Goal: Find specific page/section: Find specific page/section

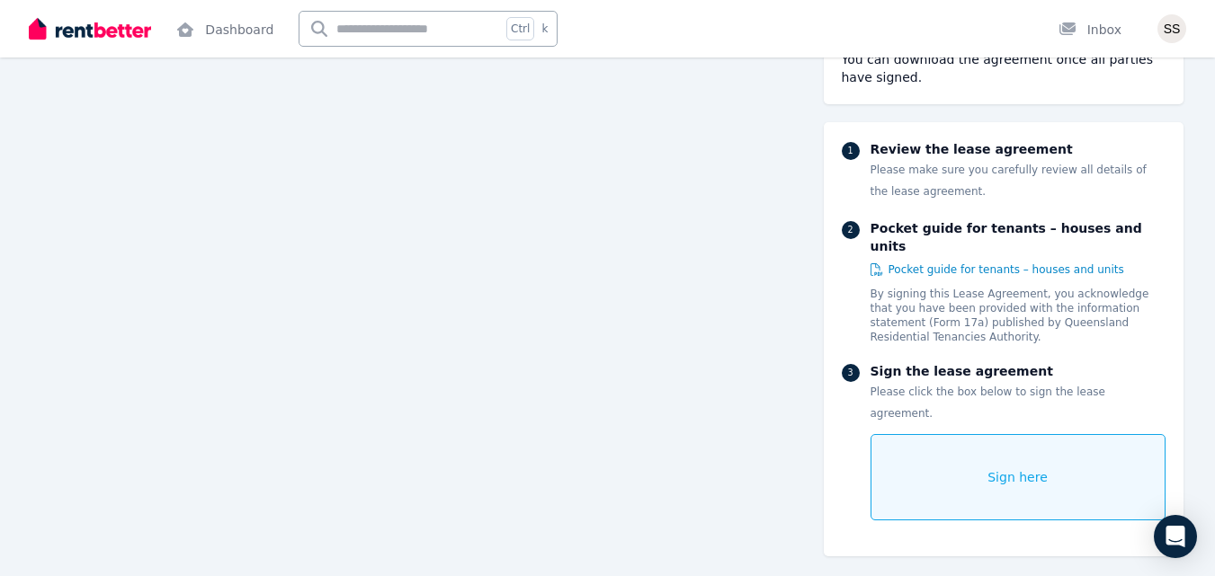
scroll to position [1612, 0]
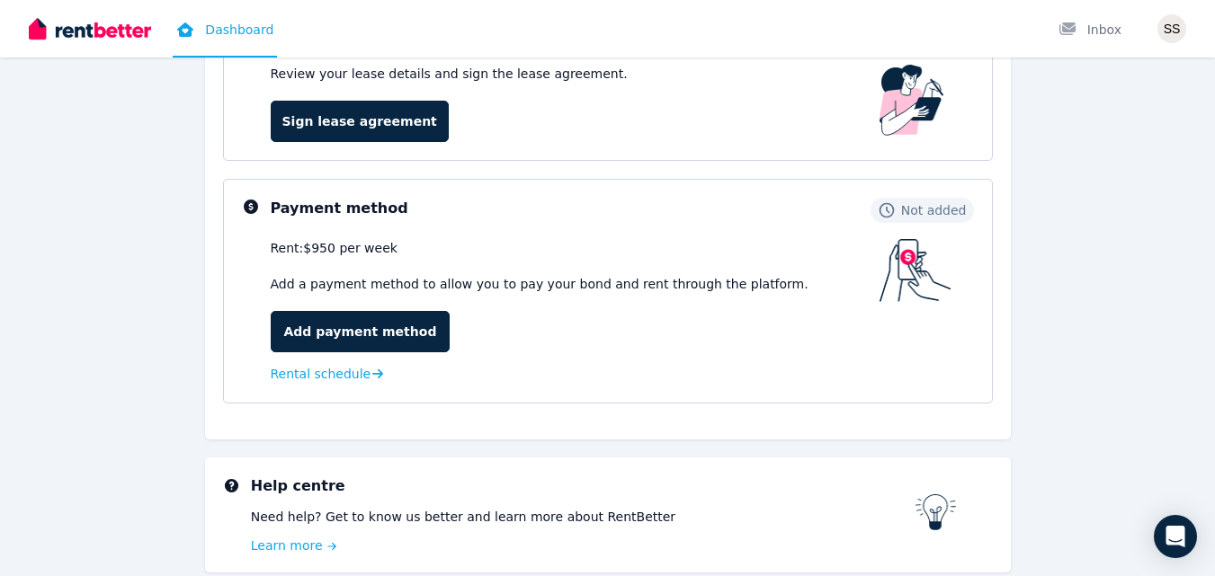
scroll to position [305, 0]
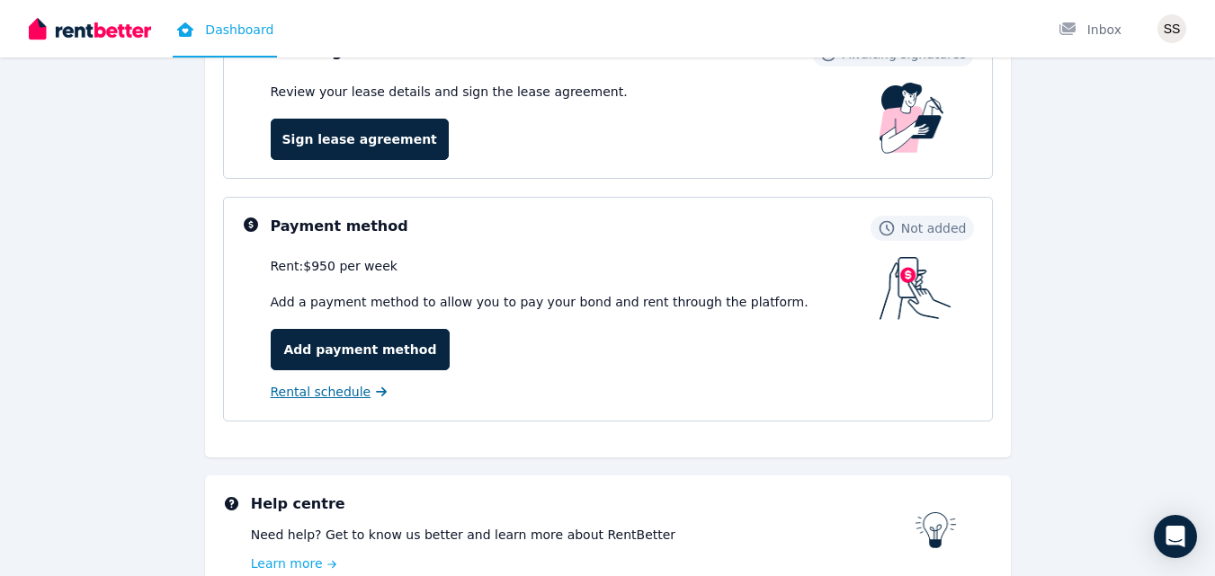
click at [347, 396] on span "Rental schedule" at bounding box center [321, 392] width 101 height 18
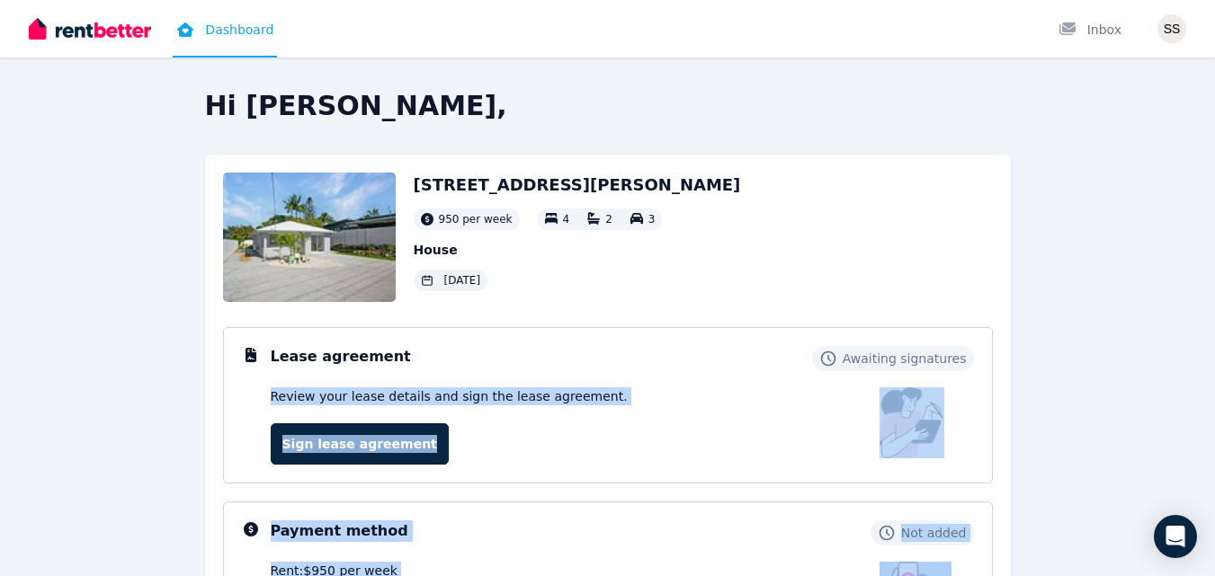
scroll to position [95, 0]
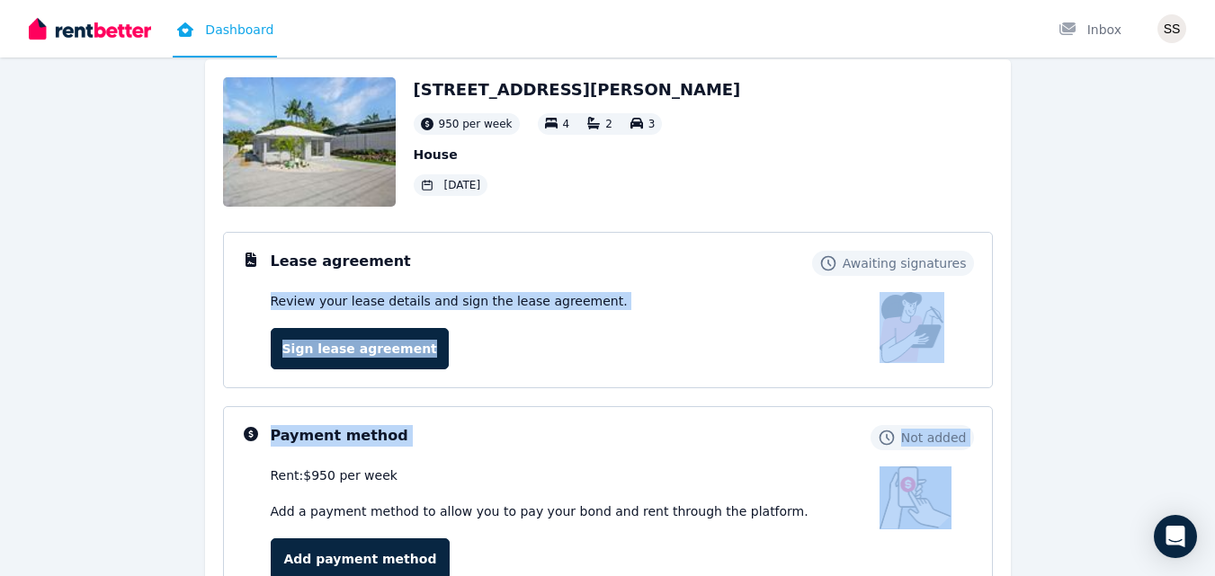
drag, startPoint x: 1060, startPoint y: 449, endPoint x: 1120, endPoint y: 597, distance: 159.8
click at [1120, 481] on html "Open main menu Dashboard Inbox Open user menu Hi [PERSON_NAME], [STREET_ADDRESS…" at bounding box center [607, 193] width 1215 height 576
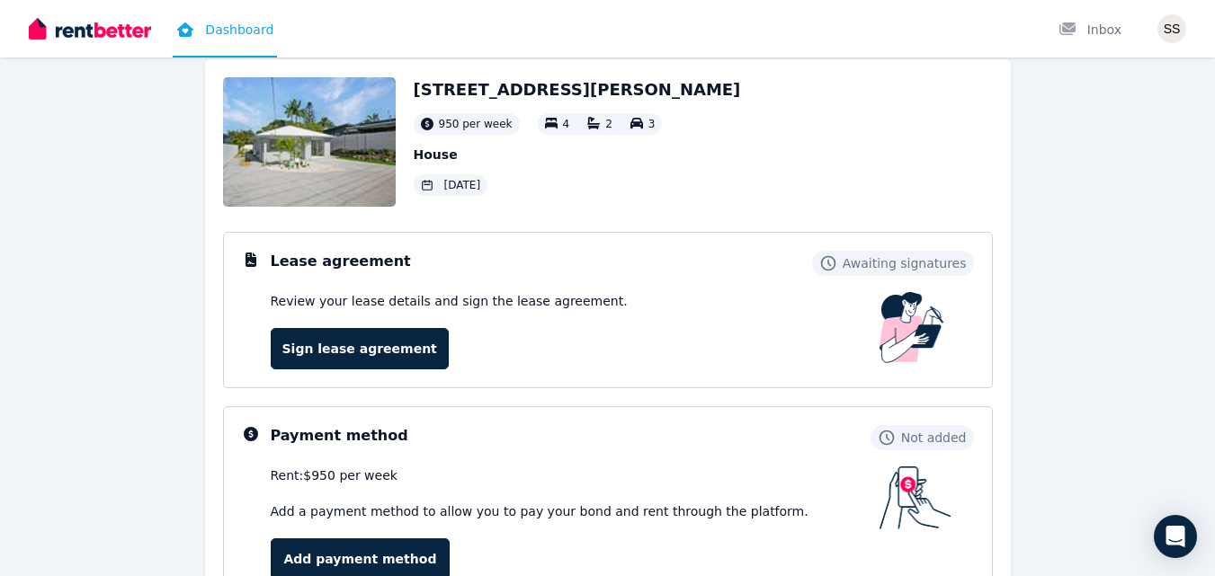
click at [792, 32] on div "Dashboard Inbox" at bounding box center [577, 29] width 1096 height 58
